Goal: Transaction & Acquisition: Subscribe to service/newsletter

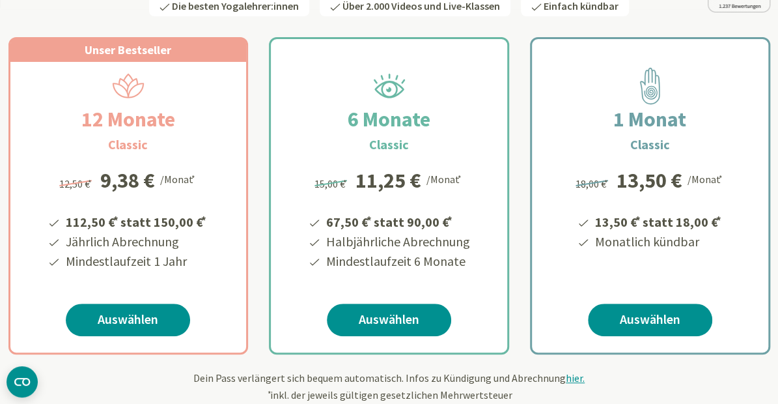
scroll to position [212, 0]
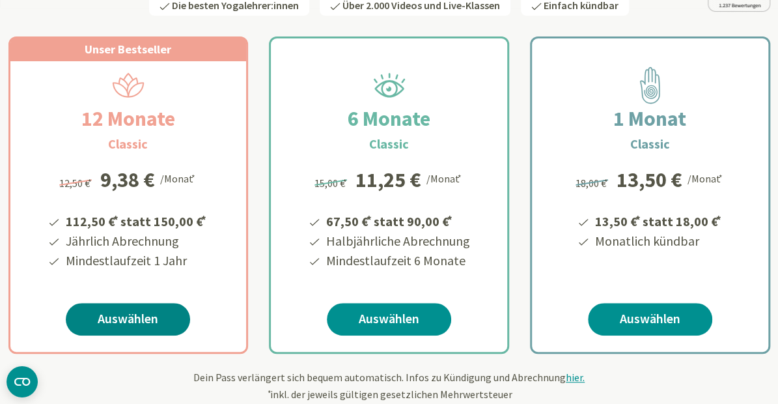
click at [129, 317] on link "Auswählen" at bounding box center [128, 319] width 124 height 33
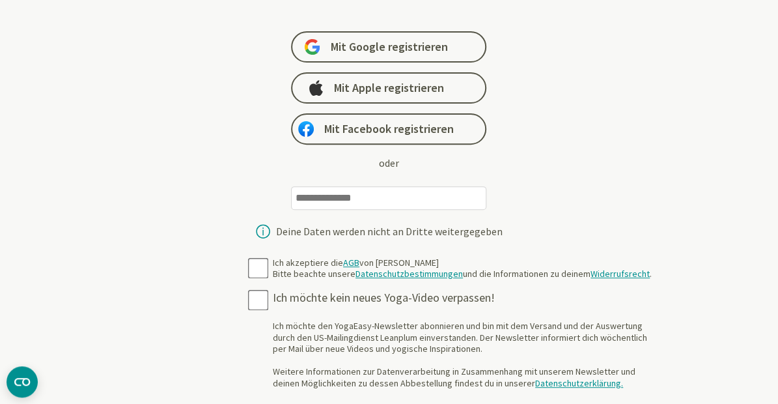
scroll to position [164, 0]
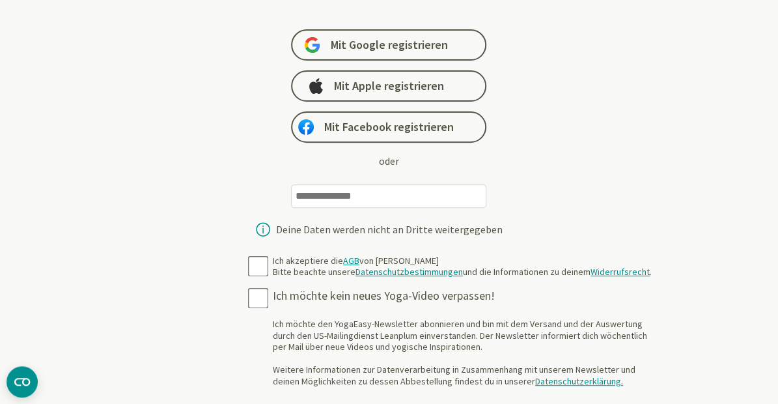
click at [374, 198] on input "email" at bounding box center [388, 195] width 195 height 23
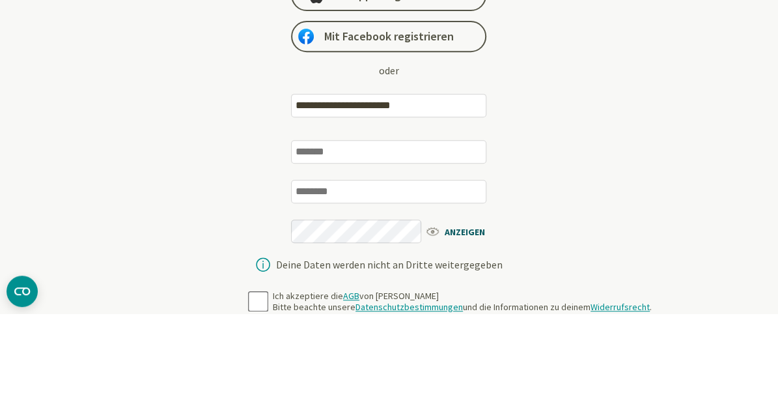
type input "**********"
click at [354, 246] on input "text" at bounding box center [388, 242] width 195 height 23
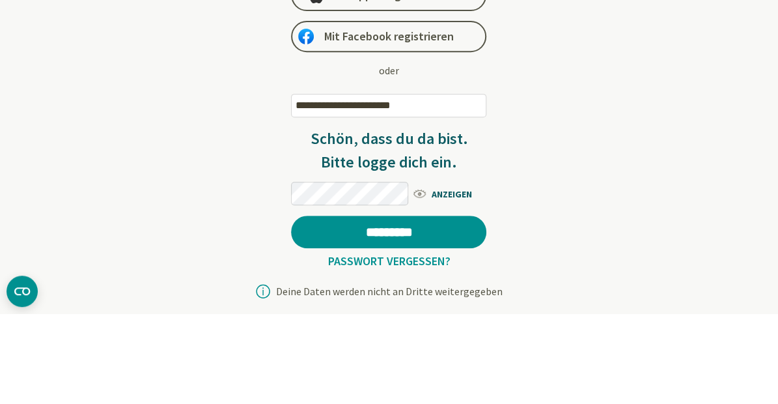
scroll to position [255, 0]
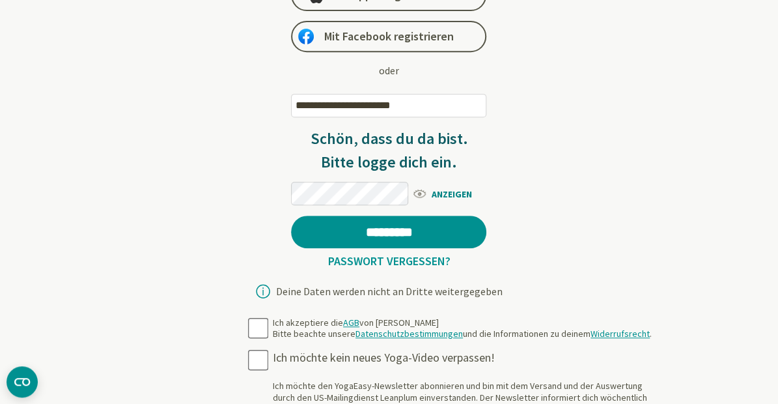
click at [446, 198] on span "ANZEIGEN" at bounding box center [449, 193] width 75 height 16
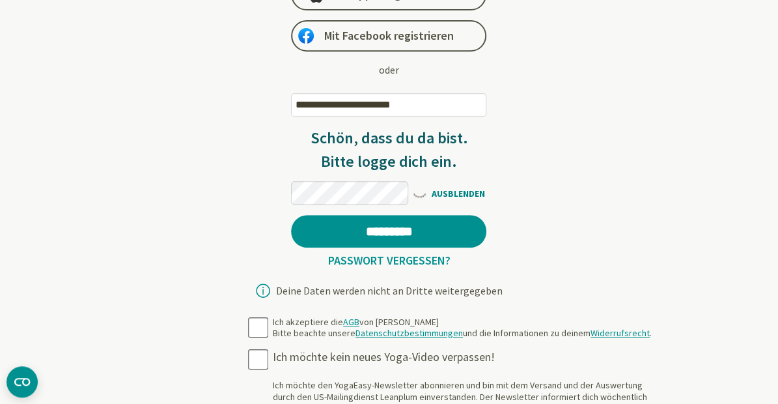
scroll to position [248, 0]
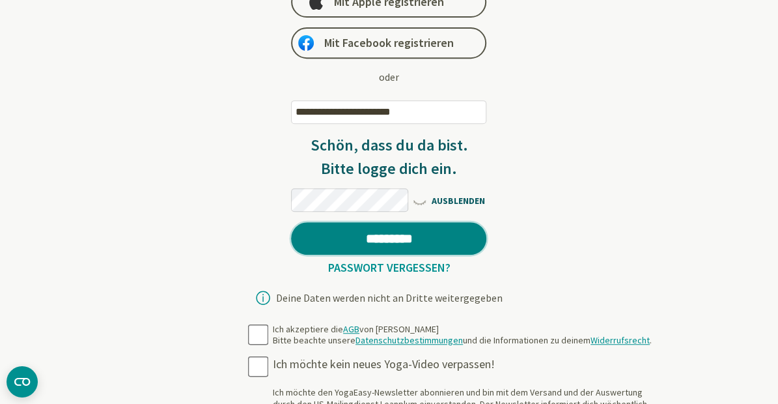
click at [406, 236] on input "*********" at bounding box center [388, 238] width 195 height 33
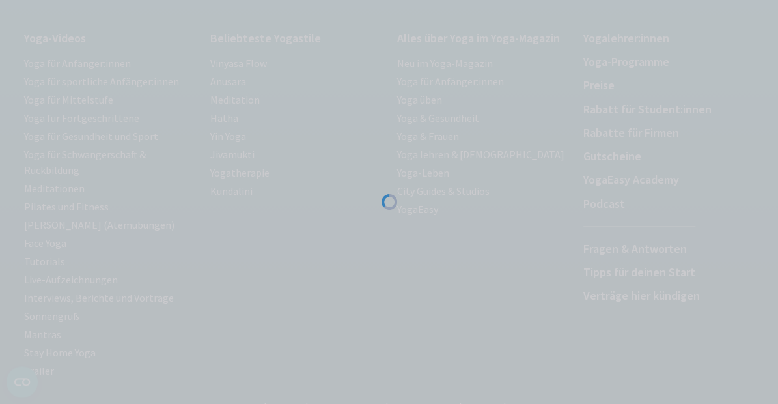
scroll to position [161, 0]
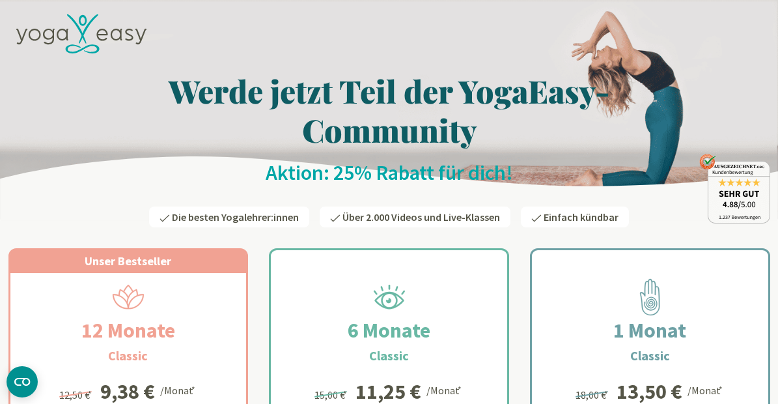
scroll to position [212, 0]
